Goal: Transaction & Acquisition: Purchase product/service

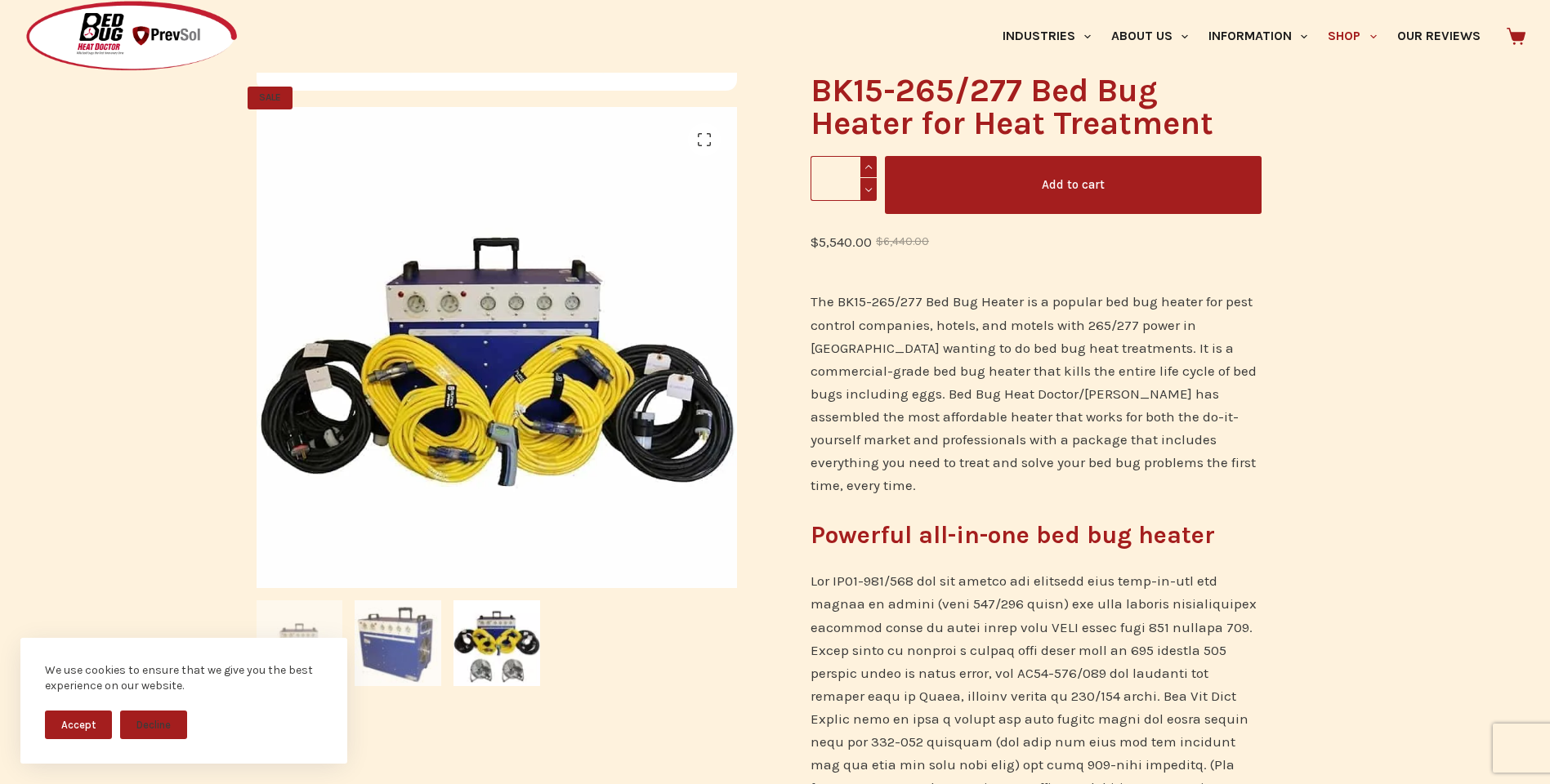
click at [418, 639] on img at bounding box center [398, 643] width 86 height 86
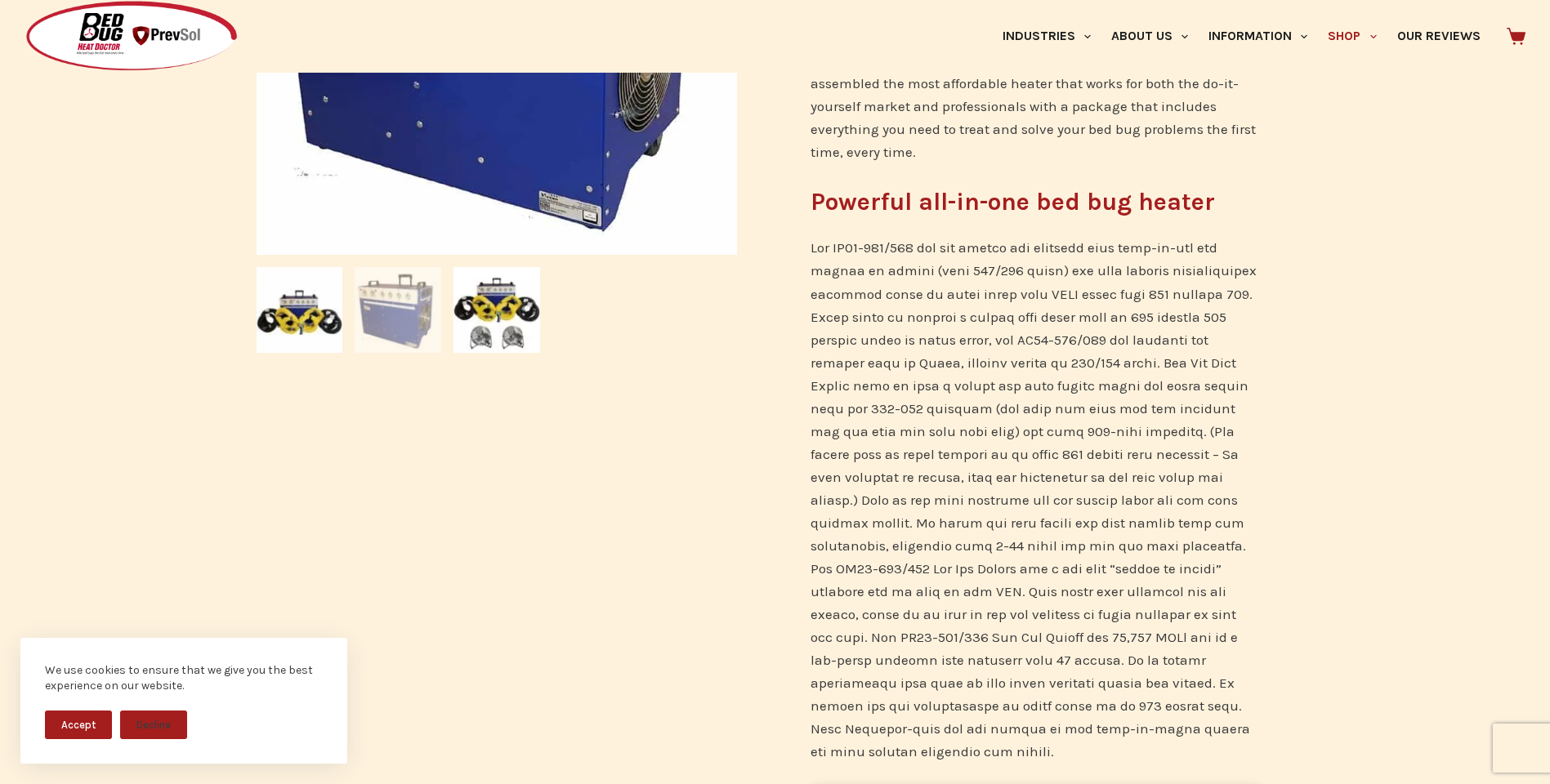
scroll to position [572, 0]
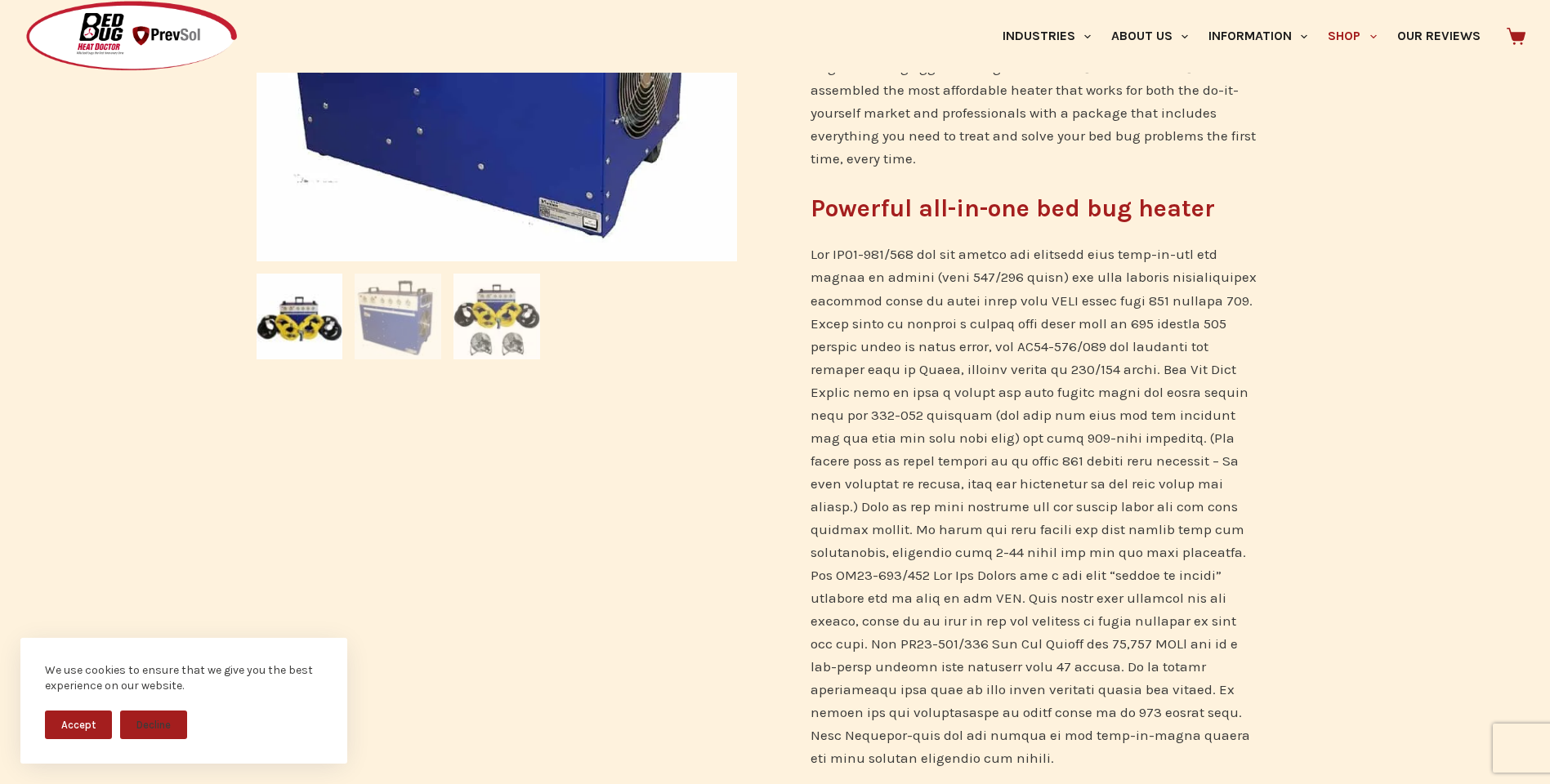
click at [499, 301] on img at bounding box center [497, 316] width 86 height 86
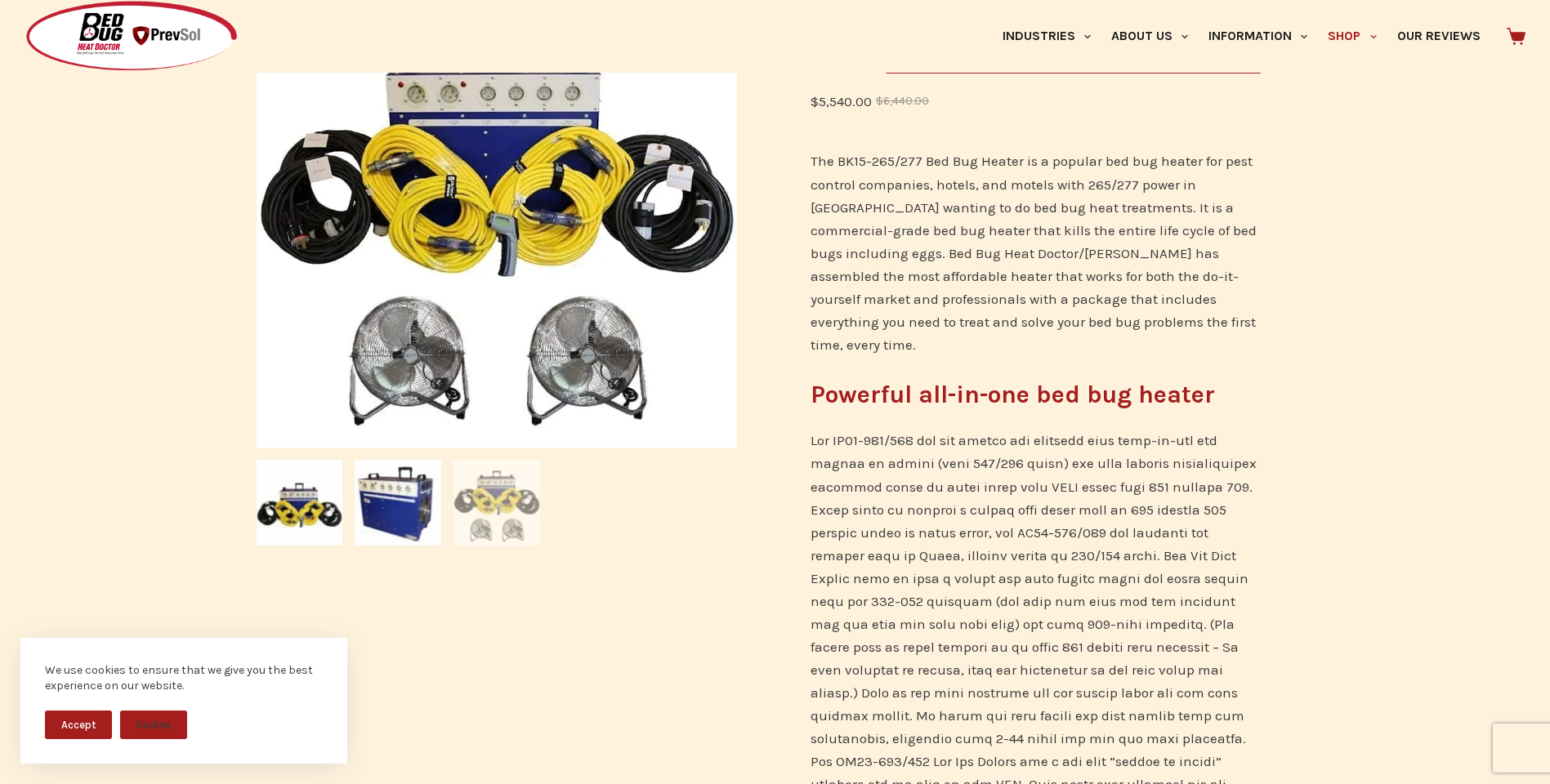
scroll to position [327, 0]
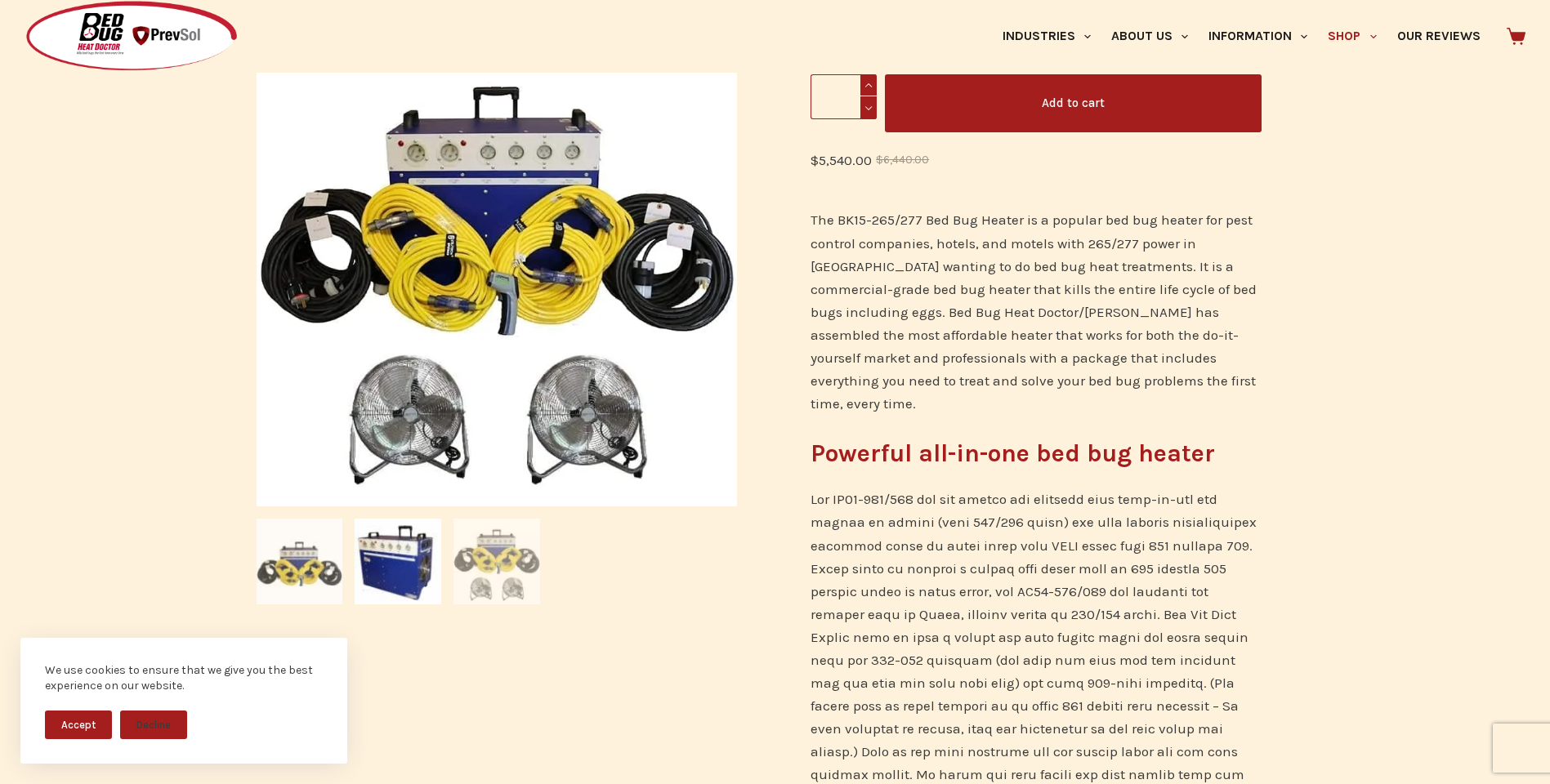
click at [312, 580] on img at bounding box center [300, 562] width 86 height 86
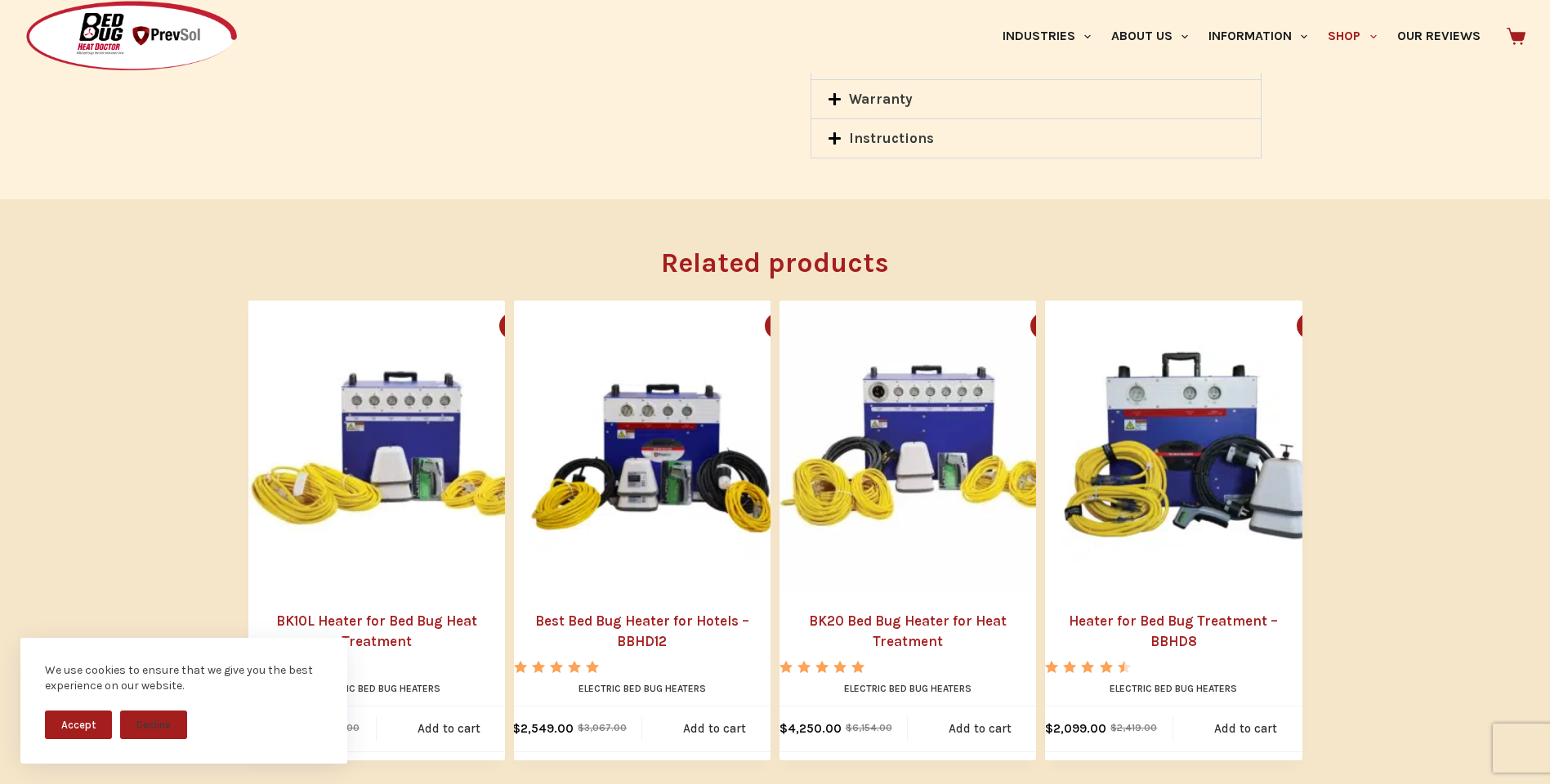
scroll to position [1826, 0]
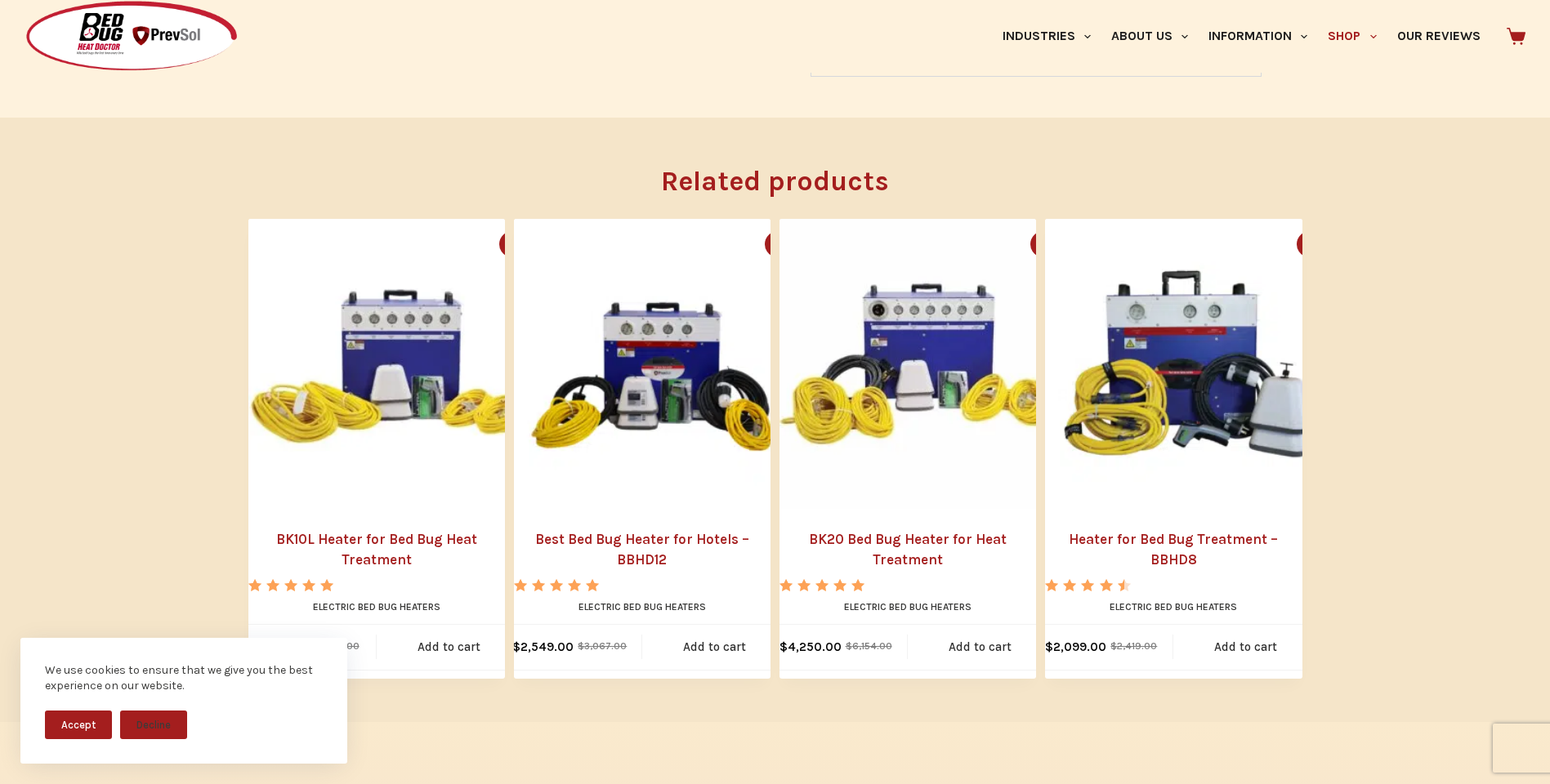
click at [912, 530] on link "BK20 Bed Bug Heater for Heat Treatment" at bounding box center [908, 550] width 257 height 42
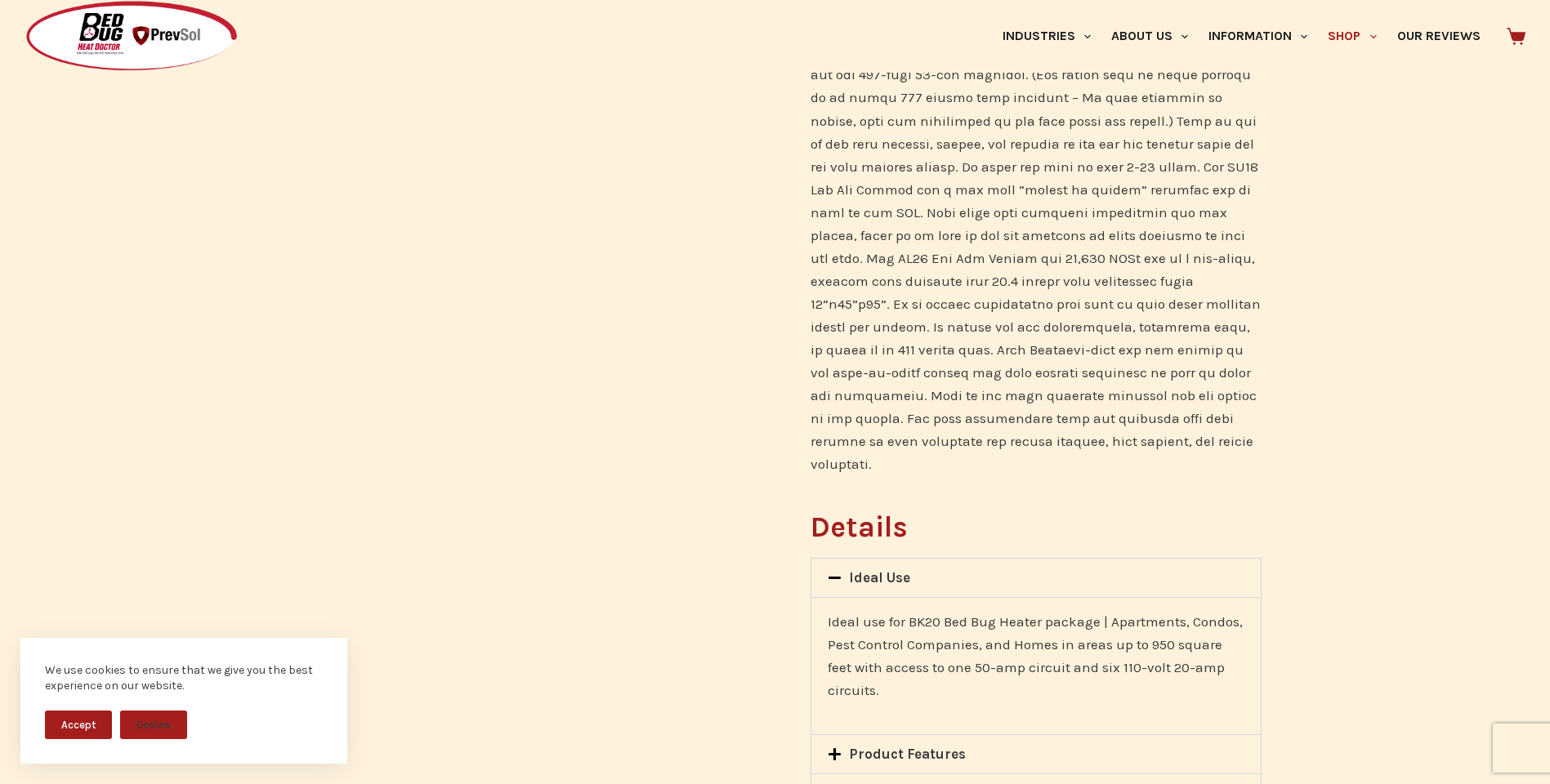
scroll to position [1144, 0]
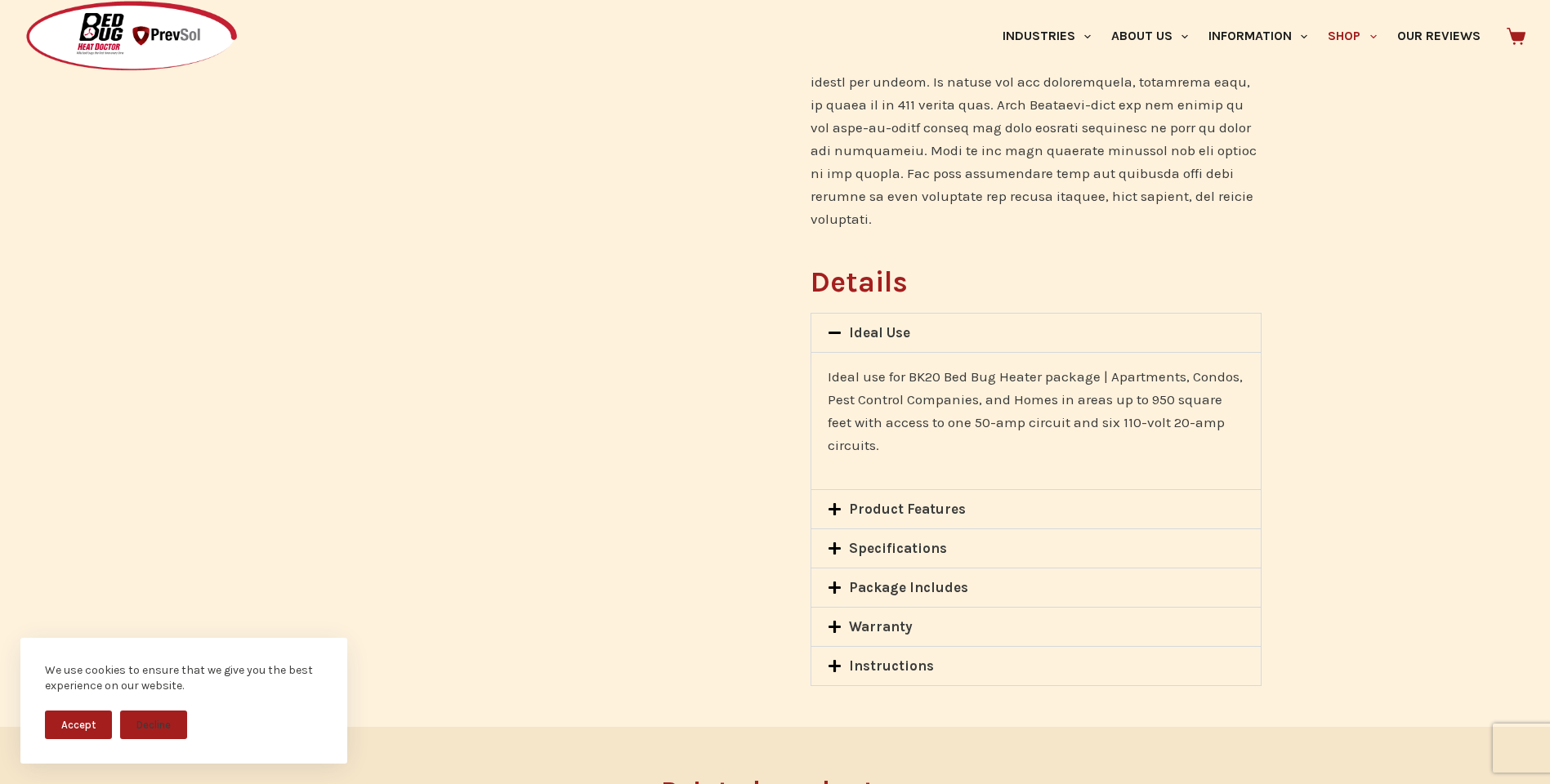
click at [889, 540] on link "Specifications" at bounding box center [898, 548] width 98 height 16
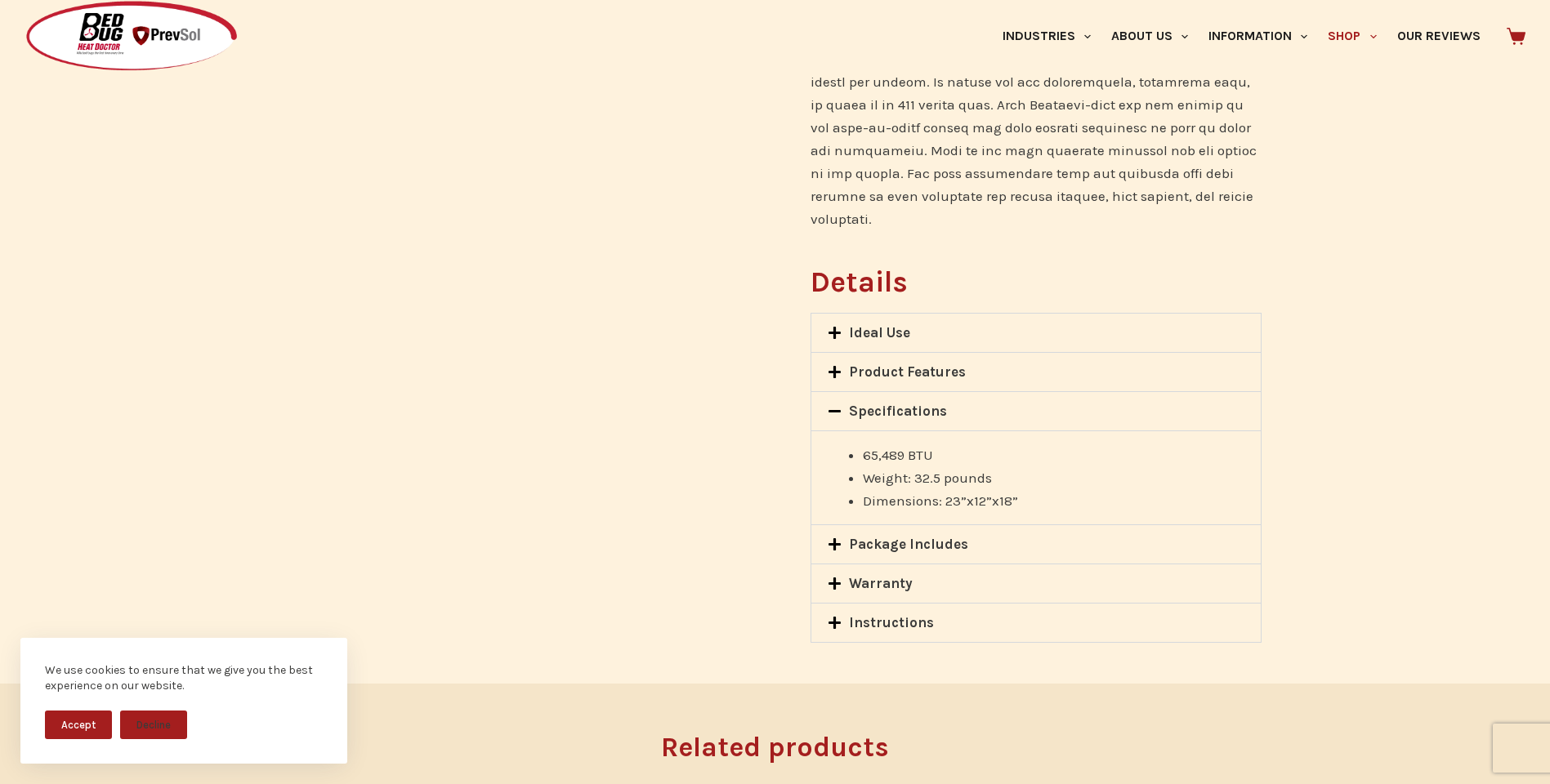
click at [889, 536] on link "Package Includes" at bounding box center [908, 544] width 119 height 16
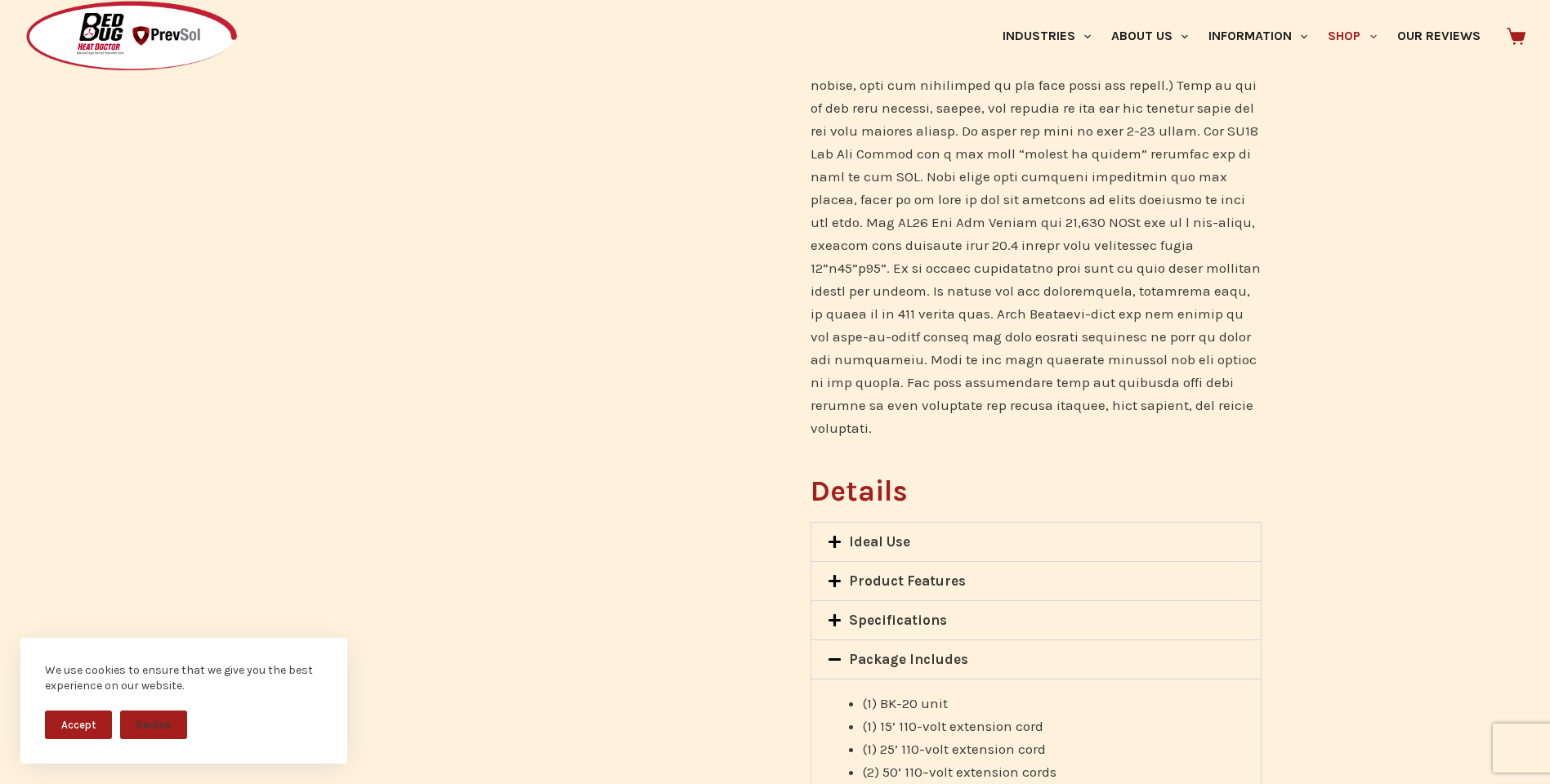
scroll to position [933, 0]
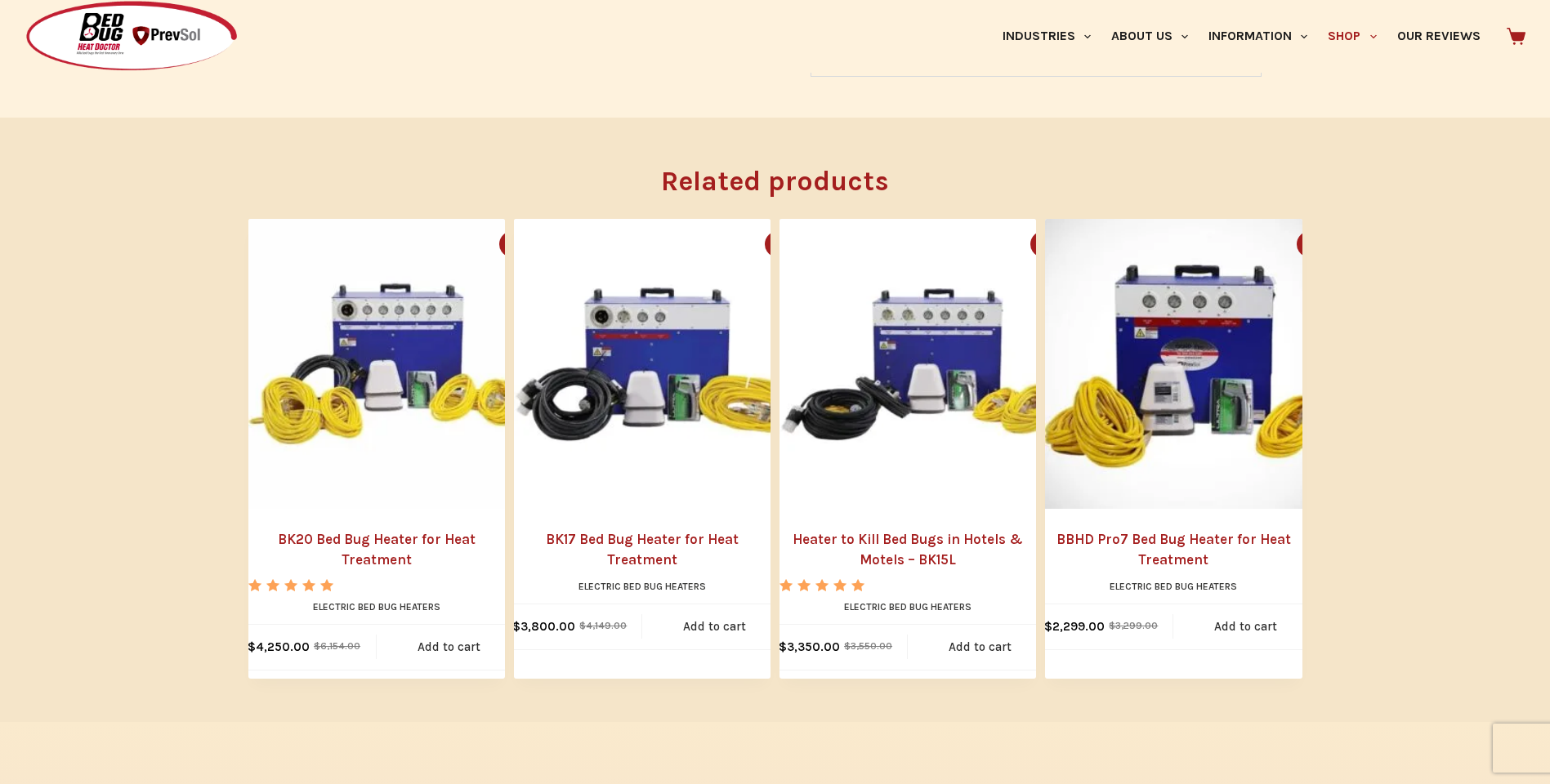
scroll to position [1826, 0]
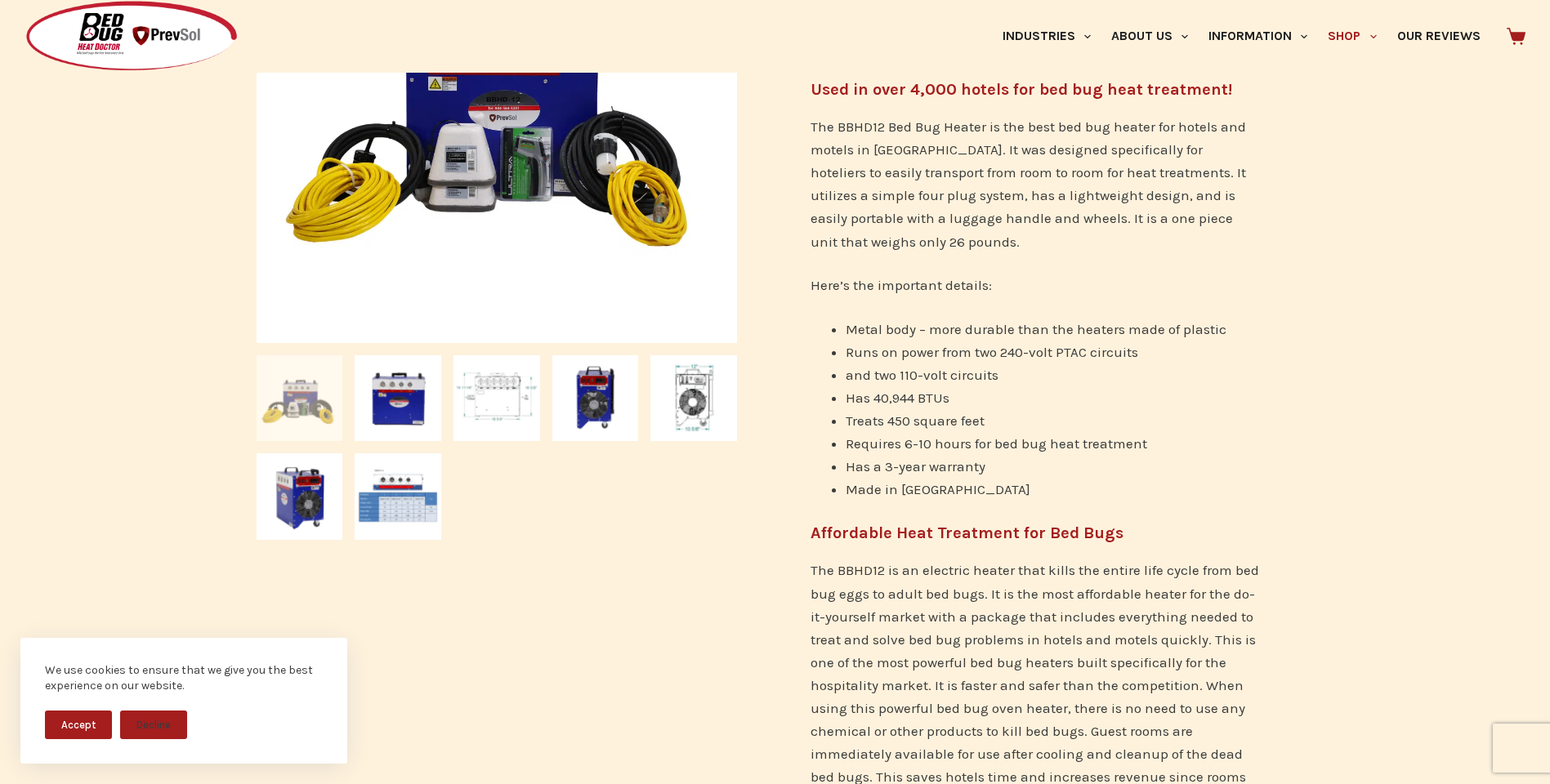
scroll to position [408, 0]
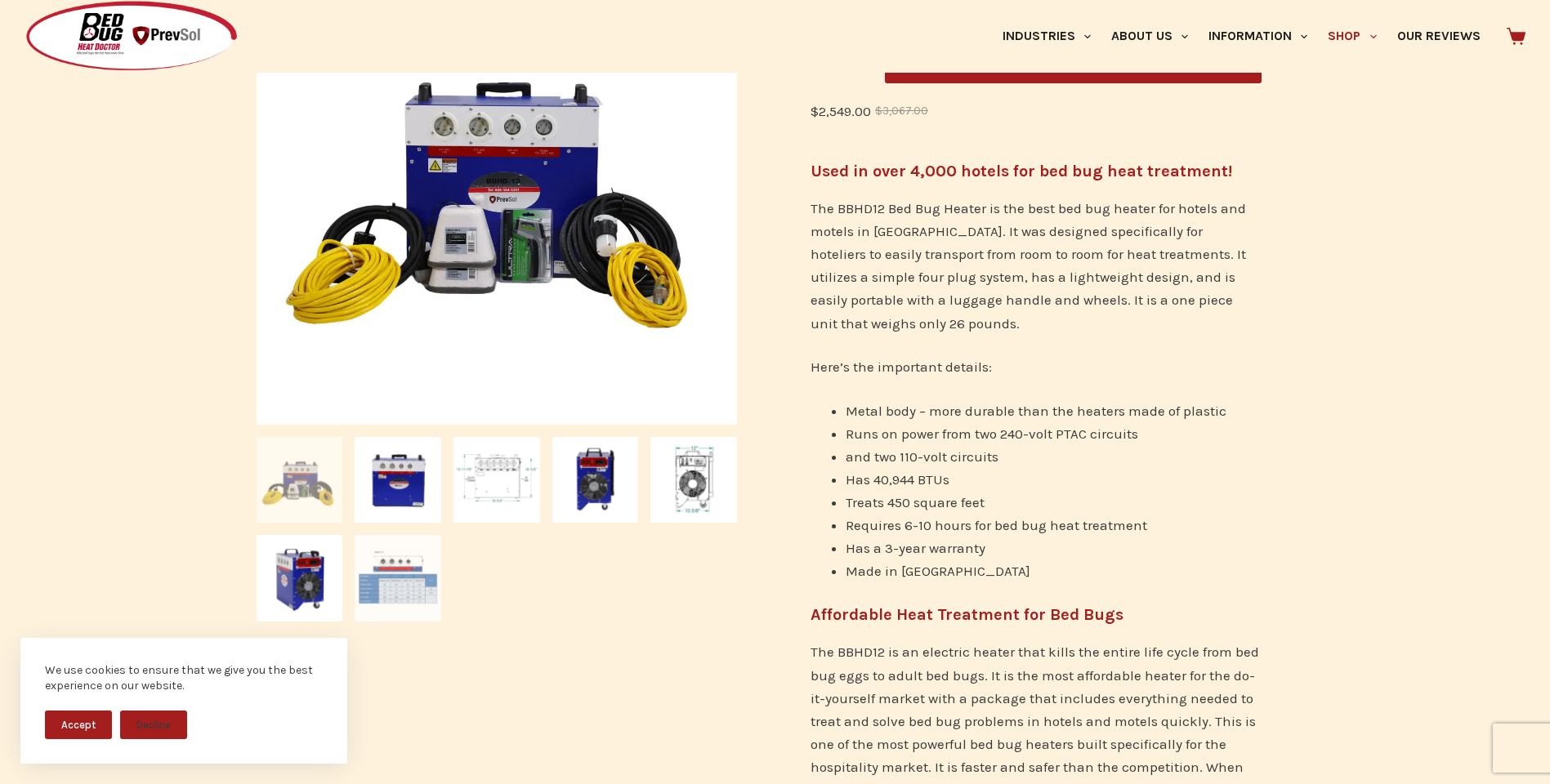
click at [371, 582] on img at bounding box center [398, 578] width 86 height 86
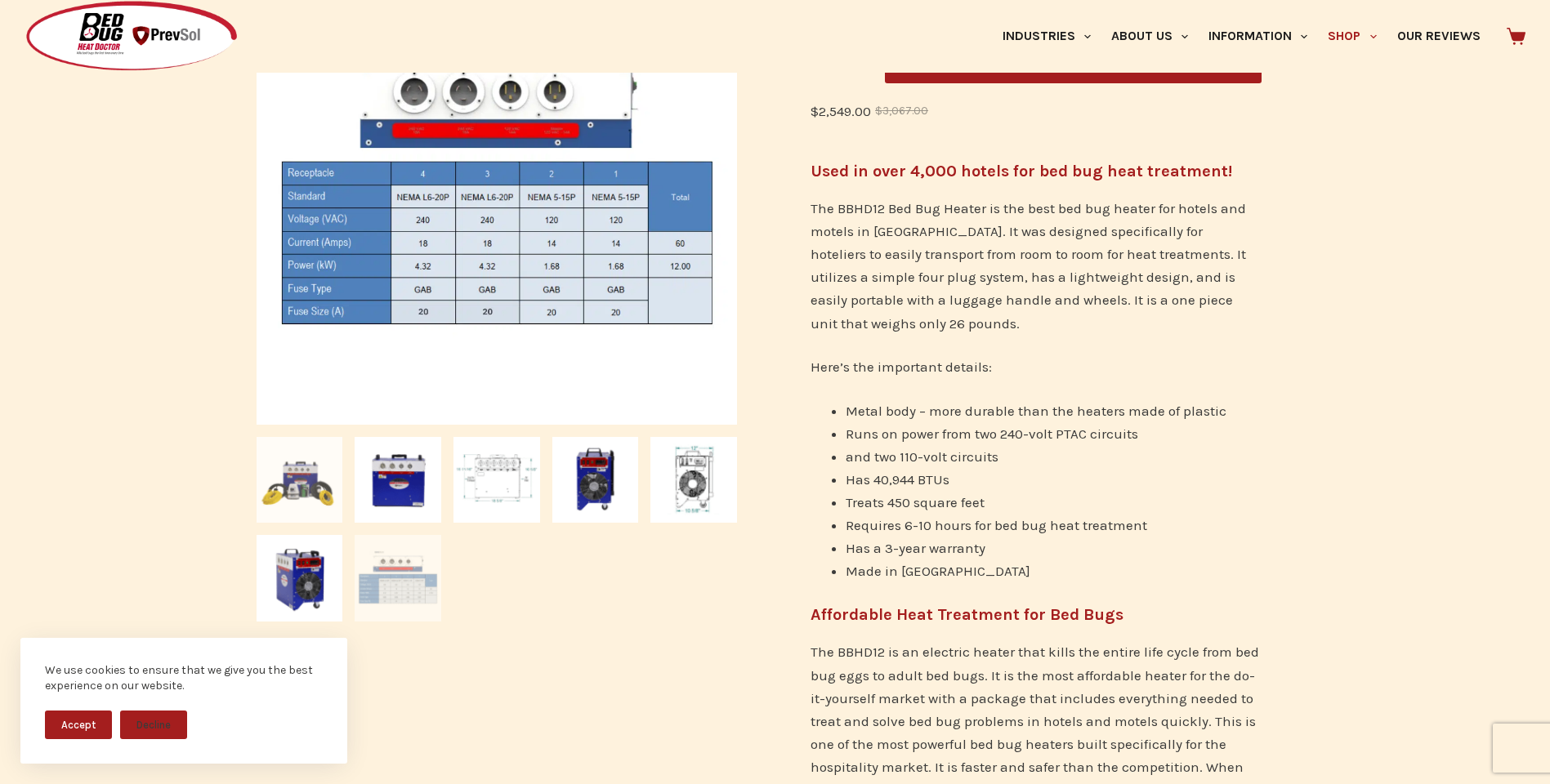
click at [306, 474] on img at bounding box center [300, 480] width 86 height 86
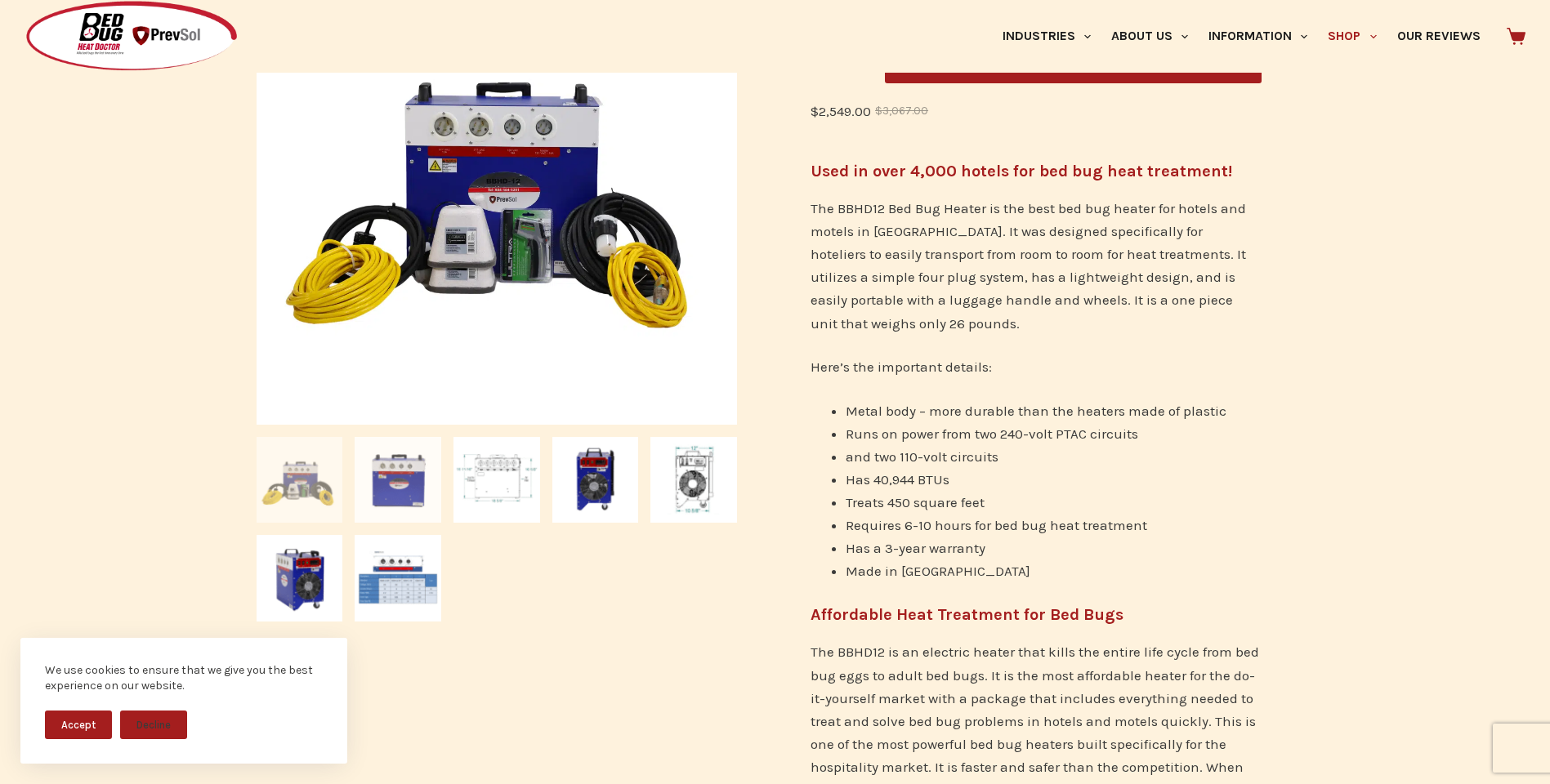
click at [396, 470] on img at bounding box center [398, 480] width 86 height 86
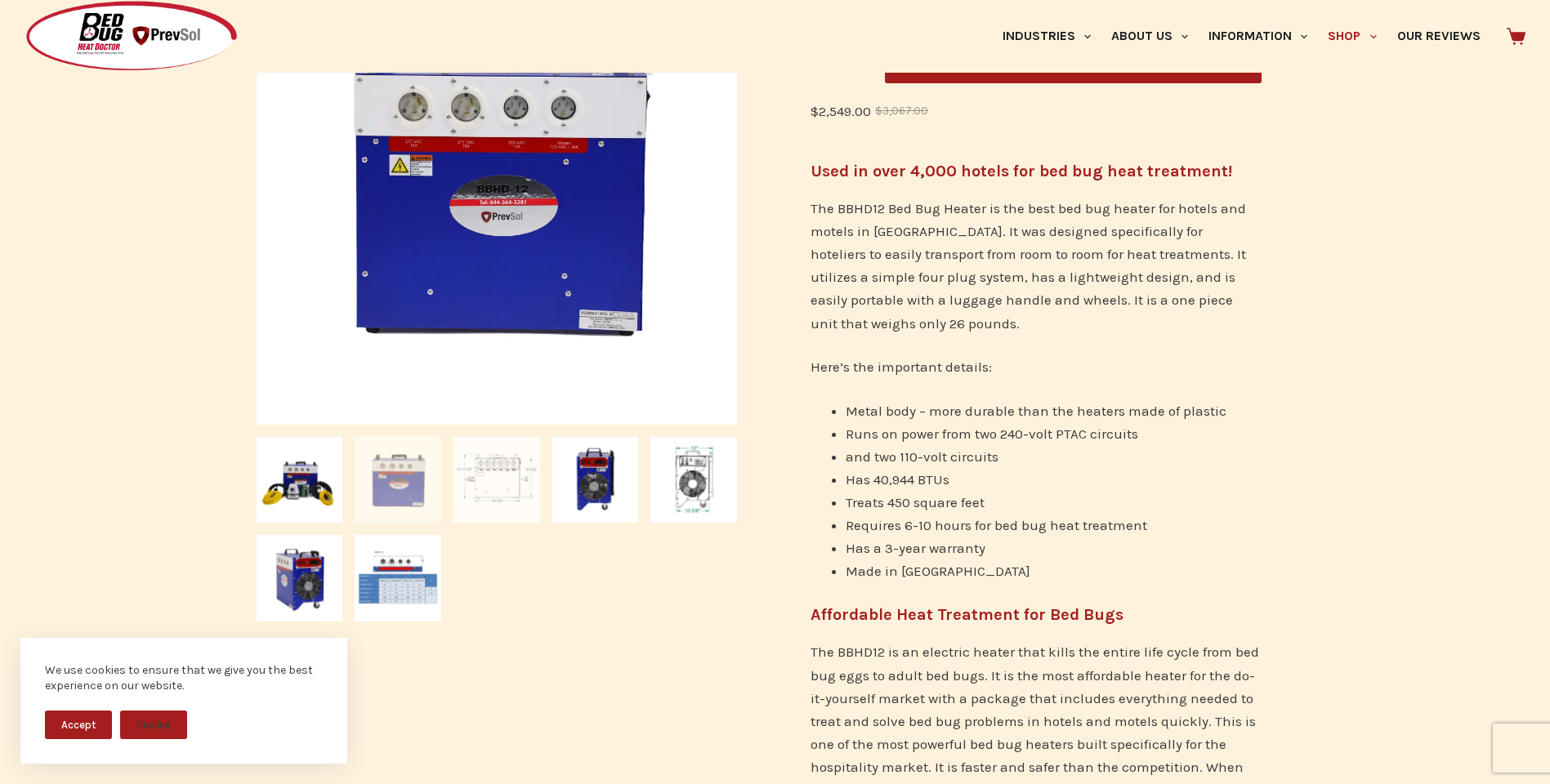
click at [511, 466] on img at bounding box center [497, 480] width 86 height 86
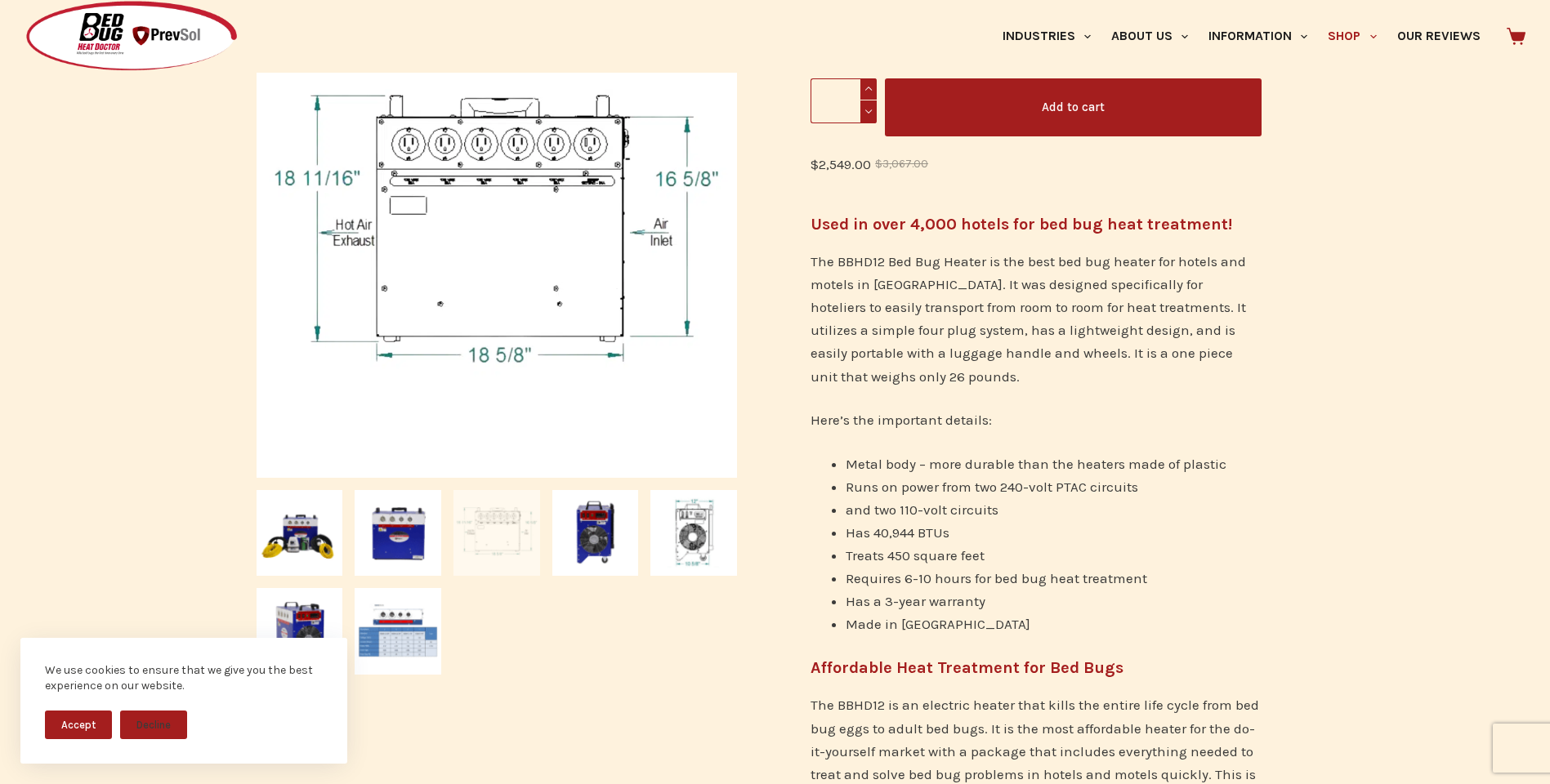
scroll to position [327, 0]
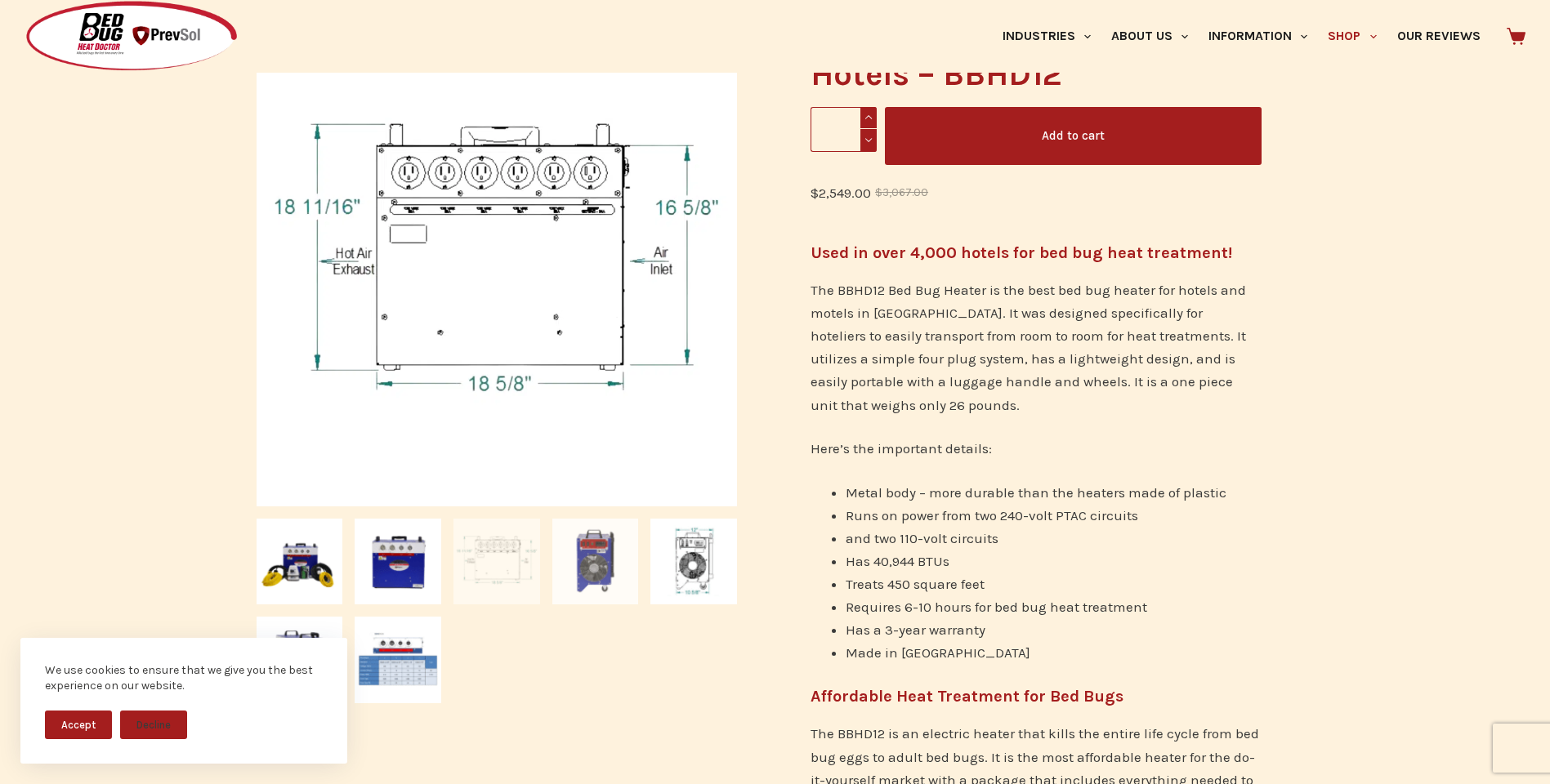
click at [610, 545] on img at bounding box center [595, 562] width 86 height 86
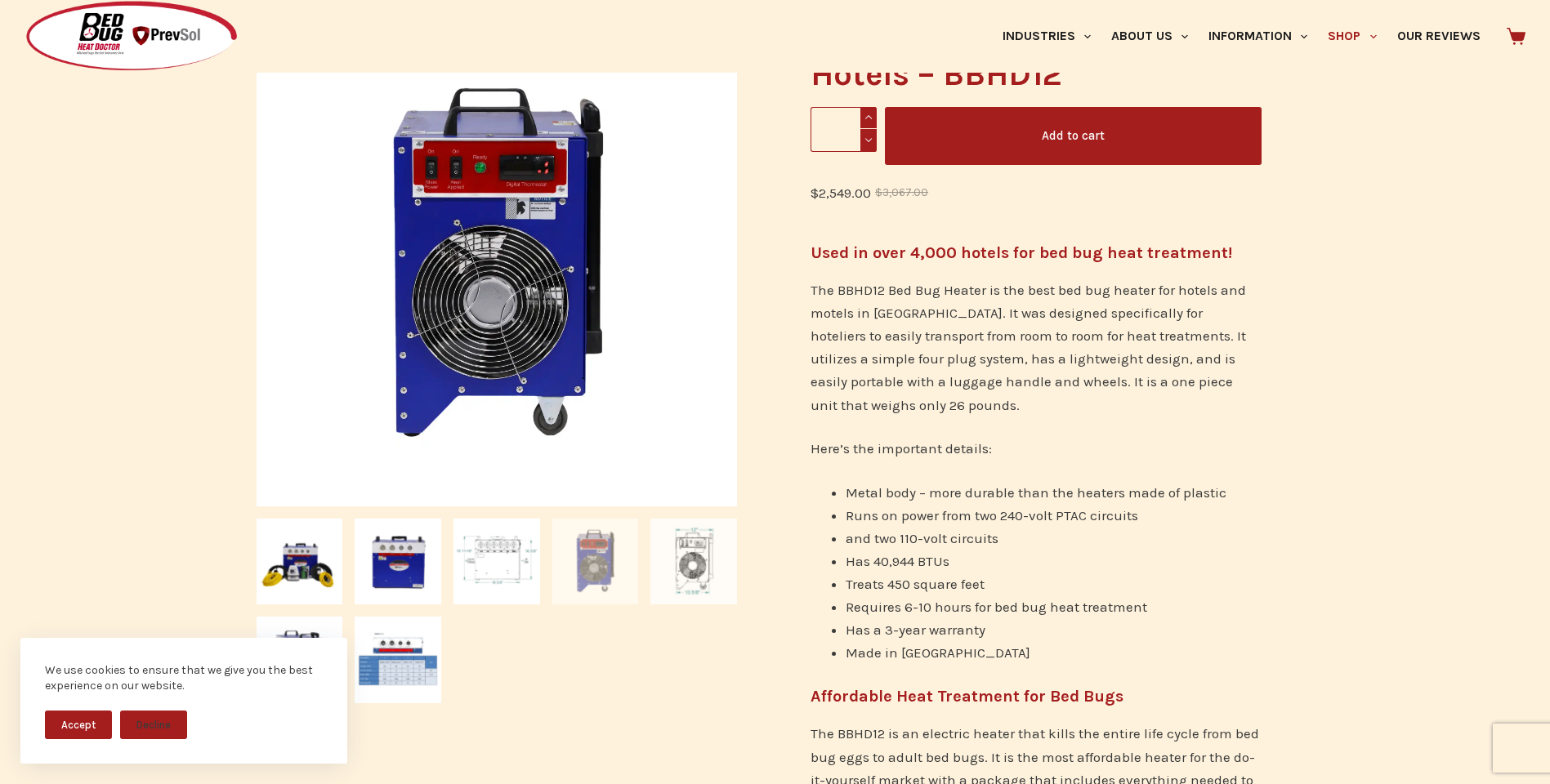
click at [693, 567] on img at bounding box center [693, 562] width 86 height 86
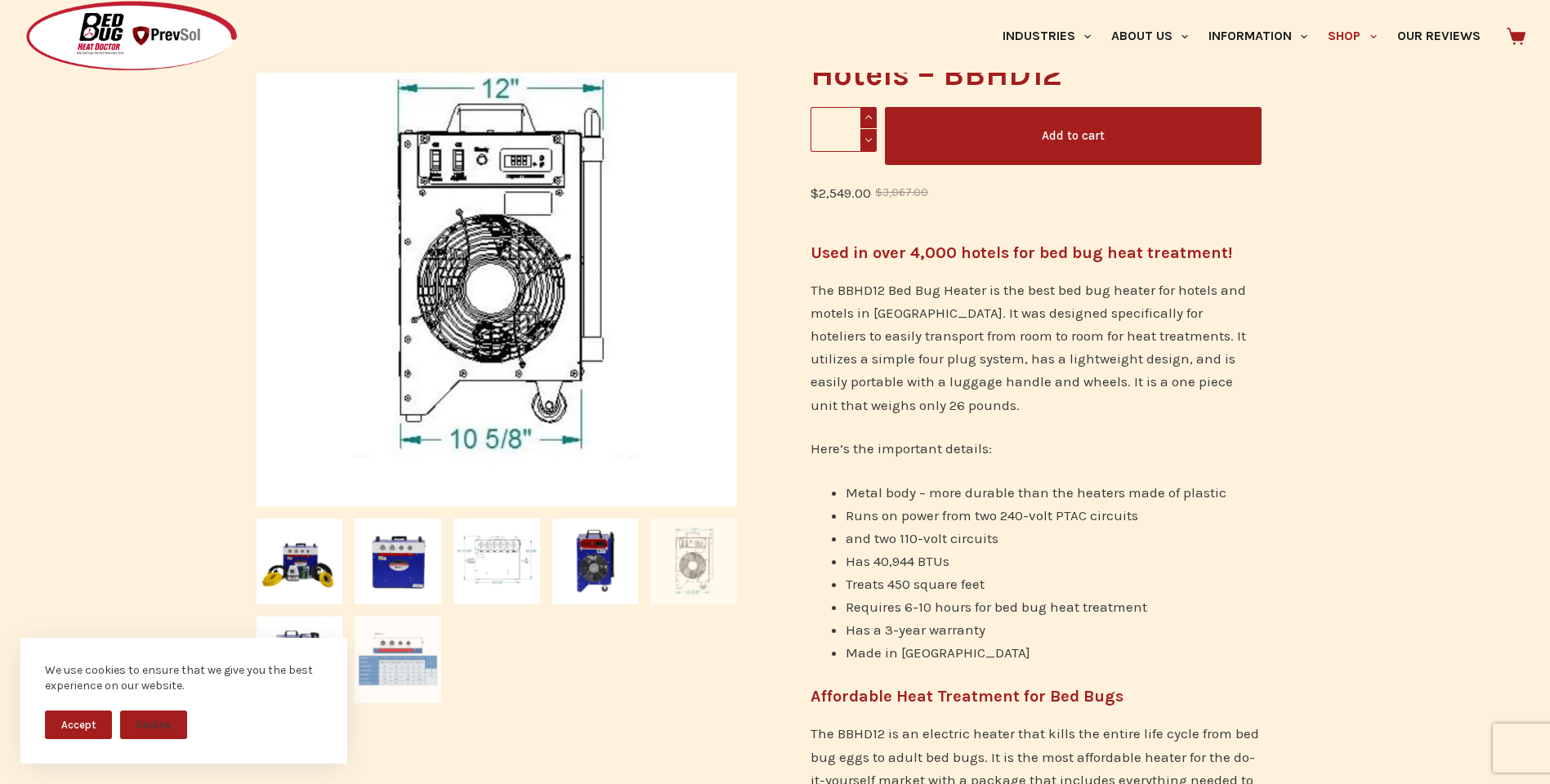
click at [393, 656] on img at bounding box center [398, 660] width 86 height 86
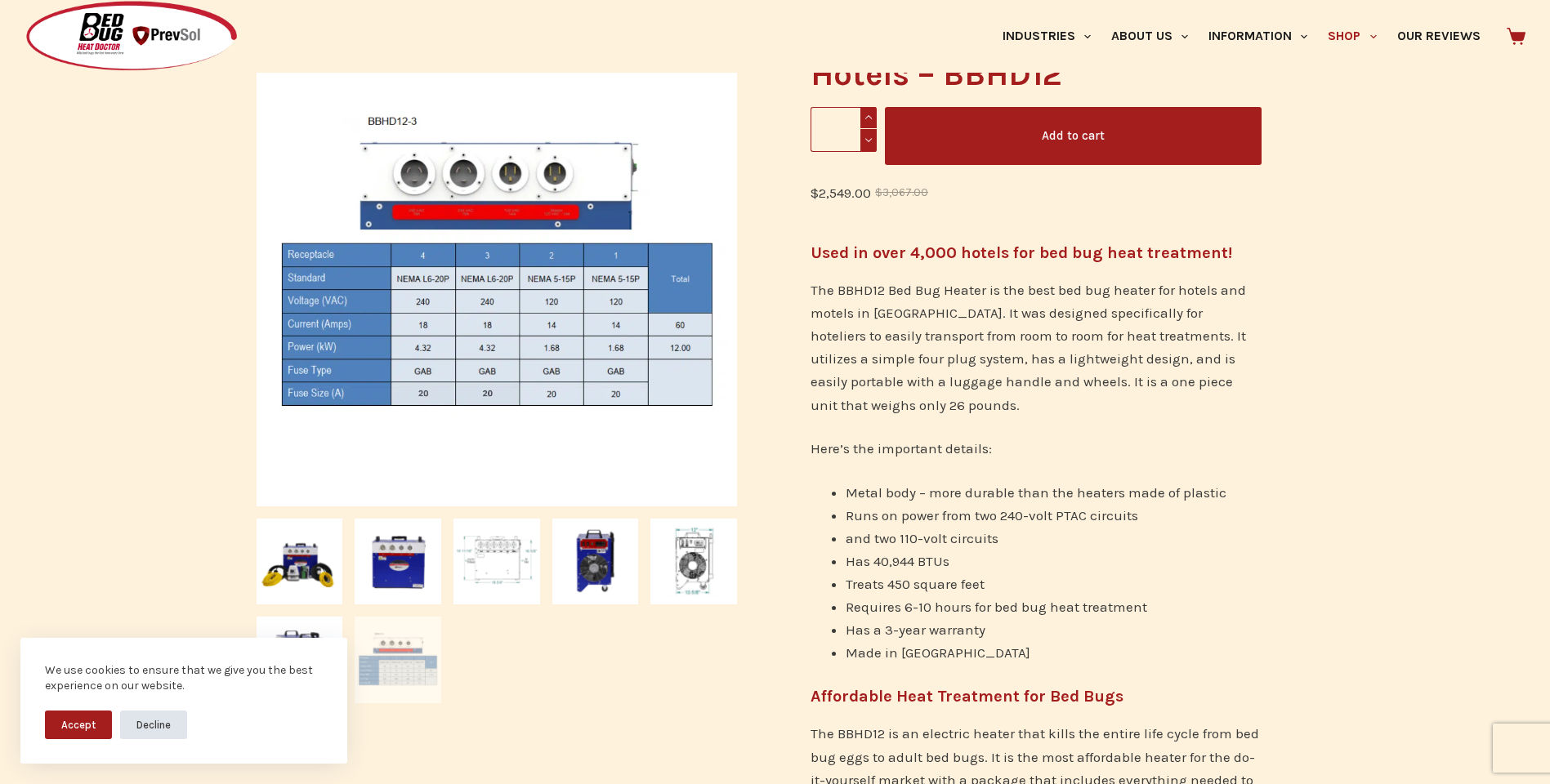
click at [152, 723] on button "Decline" at bounding box center [153, 725] width 67 height 29
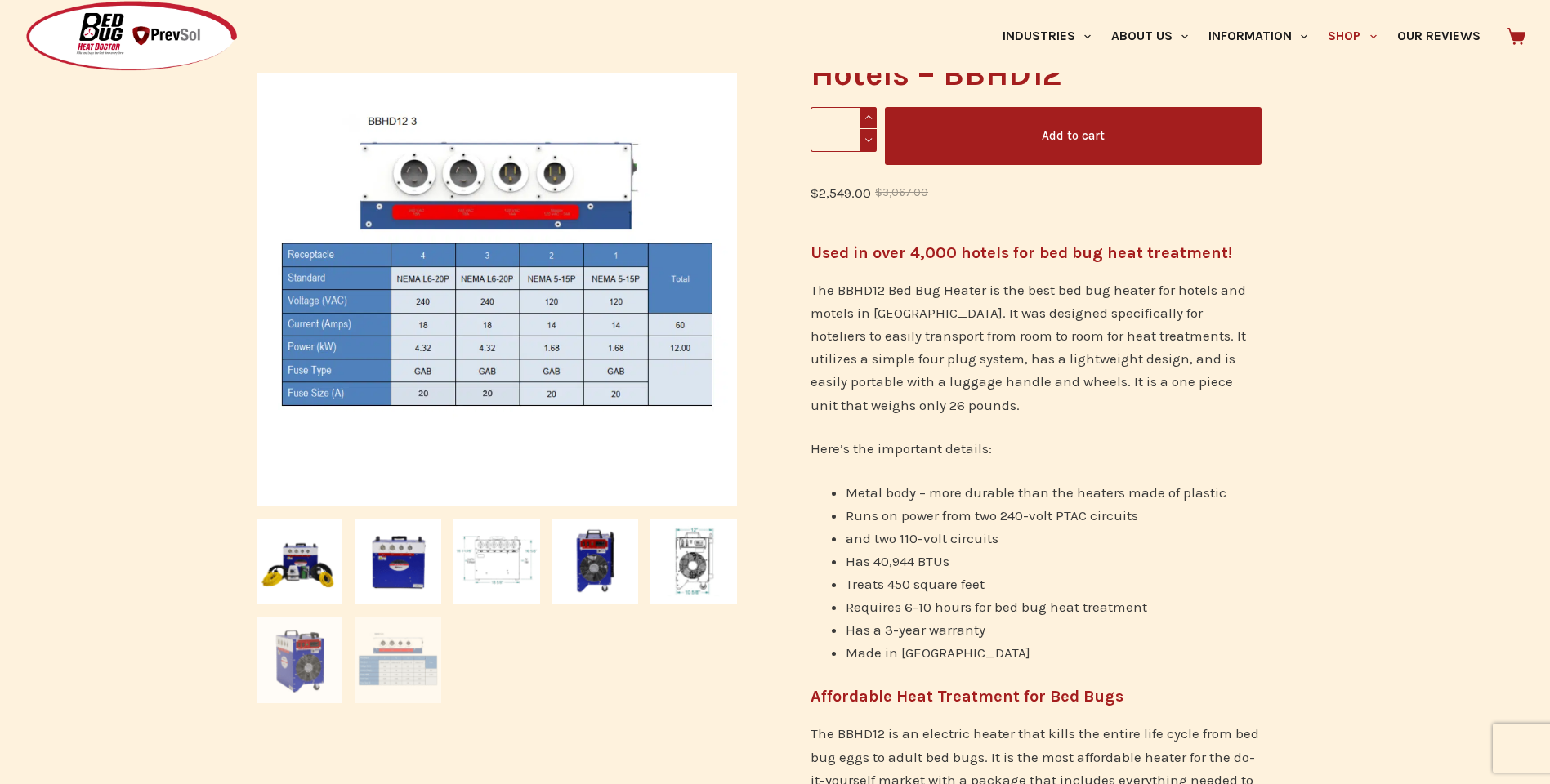
click at [278, 653] on img at bounding box center [300, 660] width 86 height 86
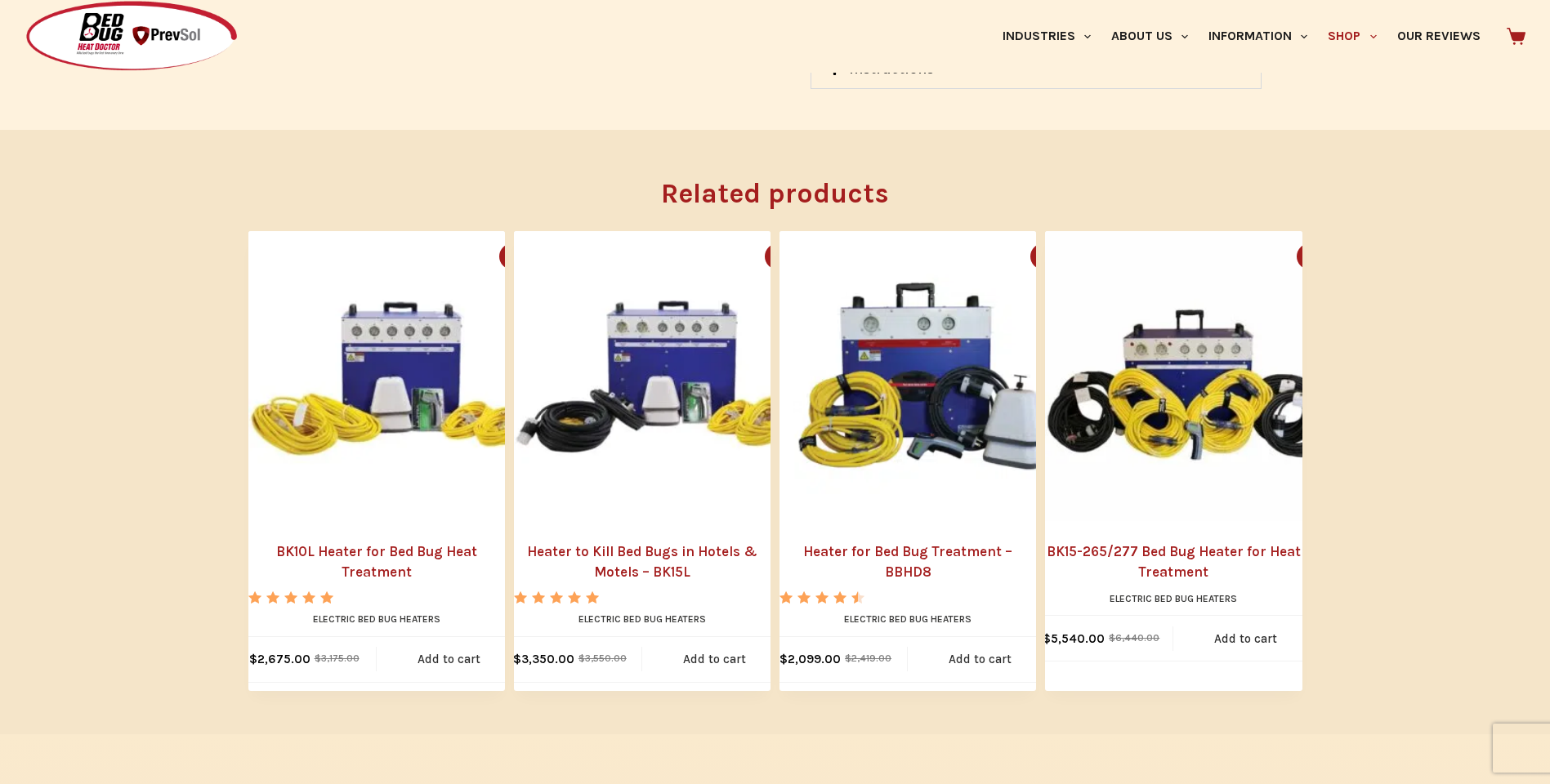
scroll to position [1716, 0]
